Goal: Task Accomplishment & Management: Manage account settings

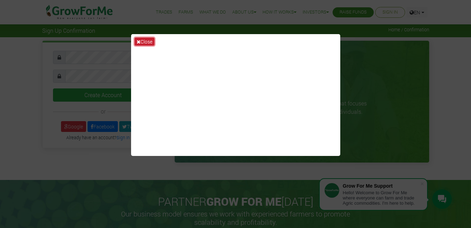
click at [141, 41] on button "Close" at bounding box center [144, 42] width 20 height 8
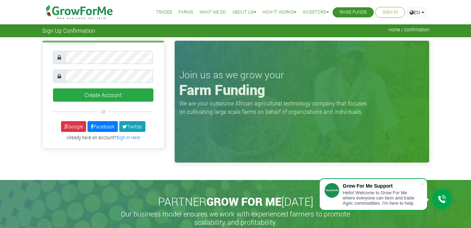
click at [394, 12] on link "Sign In" at bounding box center [389, 12] width 15 height 7
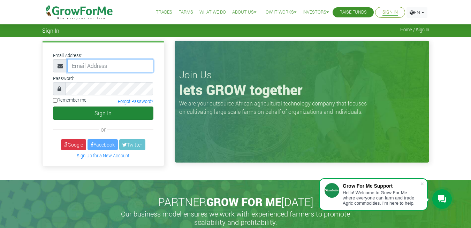
type input "[DOMAIN_NAME][EMAIL_ADDRESS][DOMAIN_NAME]"
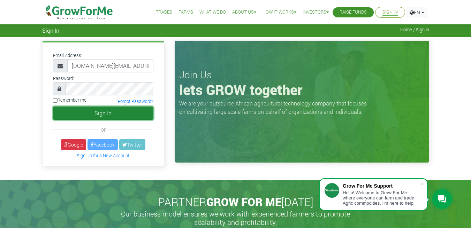
click at [107, 112] on button "Sign In" at bounding box center [103, 113] width 100 height 13
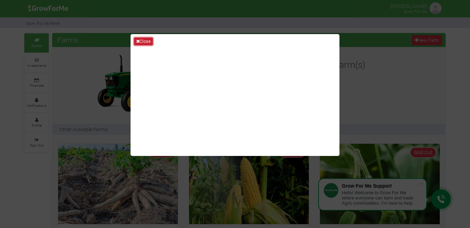
click at [141, 38] on button "Close" at bounding box center [143, 42] width 19 height 8
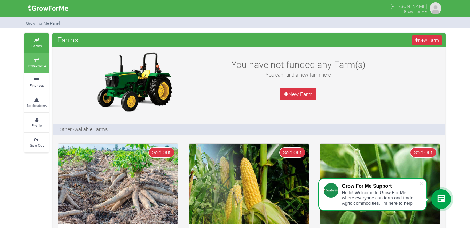
click at [40, 63] on link "Investments" at bounding box center [36, 62] width 24 height 19
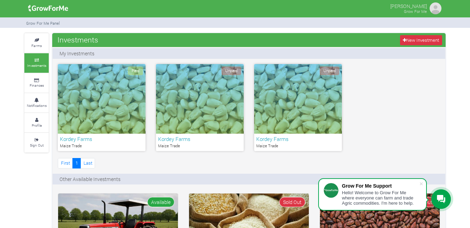
click at [229, 69] on span "Unpaid" at bounding box center [232, 71] width 20 height 9
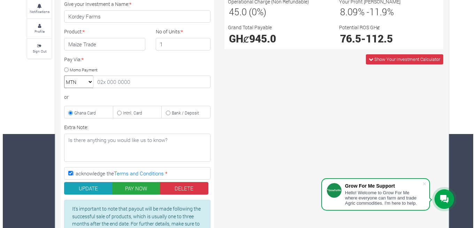
scroll to position [103, 0]
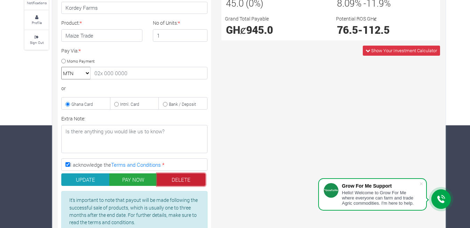
click at [180, 177] on button "DELETE" at bounding box center [181, 179] width 48 height 13
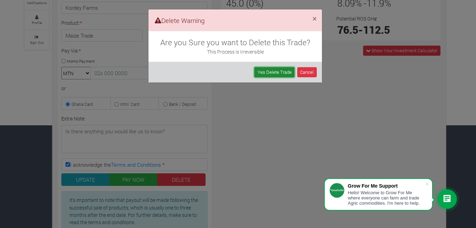
click at [274, 70] on link "Yes Delete Trade" at bounding box center [274, 72] width 40 height 10
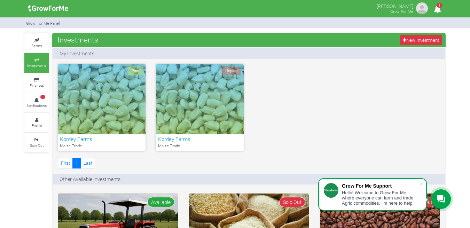
click at [229, 71] on span "Unpaid" at bounding box center [232, 71] width 20 height 9
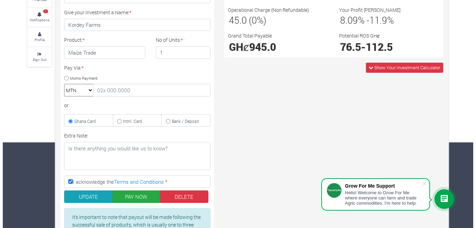
scroll to position [130, 0]
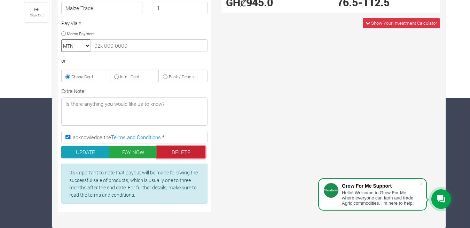
click at [184, 149] on button "DELETE" at bounding box center [181, 152] width 48 height 13
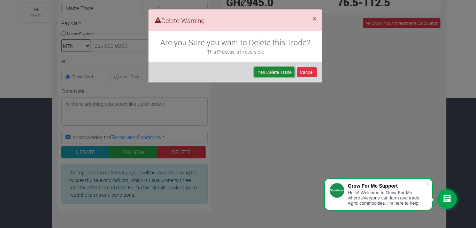
click at [275, 71] on link "Yes Delete Trade" at bounding box center [274, 72] width 40 height 10
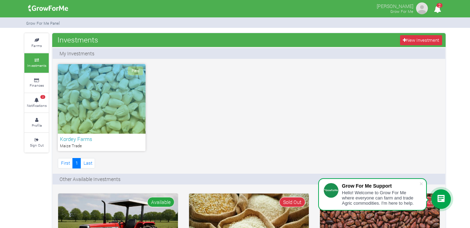
click at [440, 6] on span "2" at bounding box center [440, 5] width 6 height 5
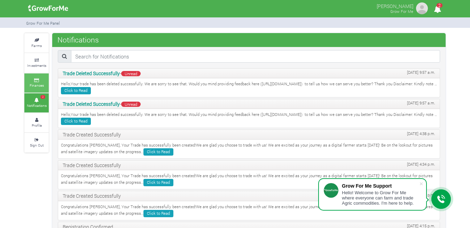
click at [37, 83] on small "Finances" at bounding box center [37, 85] width 14 height 5
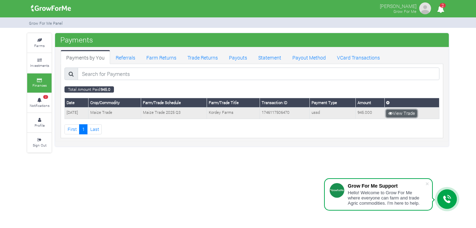
click at [404, 114] on link "View Trade" at bounding box center [401, 114] width 31 height 8
